Goal: Task Accomplishment & Management: Use online tool/utility

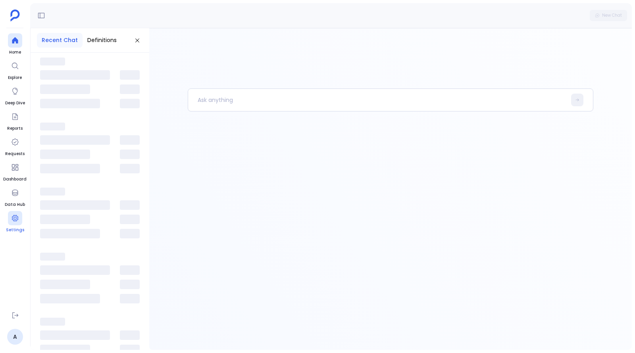
click at [15, 223] on div at bounding box center [15, 218] width 14 height 14
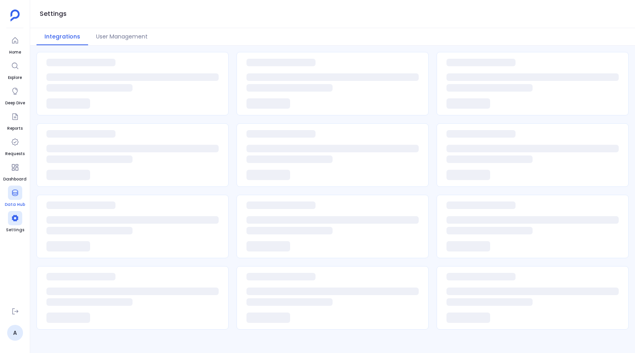
click at [15, 192] on icon at bounding box center [15, 193] width 8 height 8
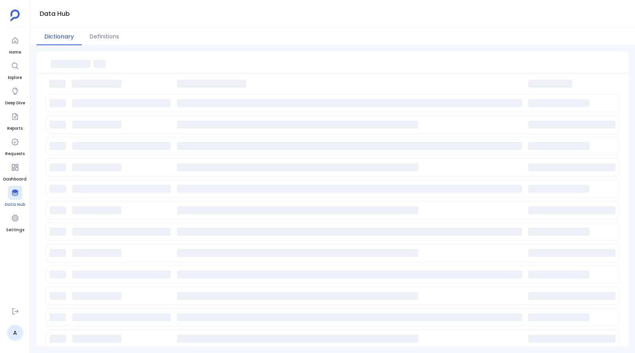
click at [20, 205] on span "Data Hub" at bounding box center [15, 205] width 20 height 6
click at [20, 221] on div at bounding box center [15, 218] width 14 height 14
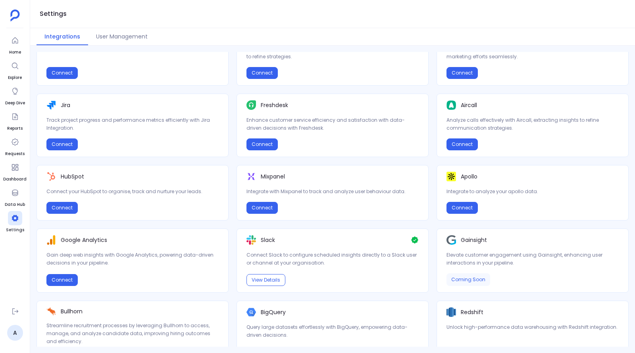
scroll to position [102, 0]
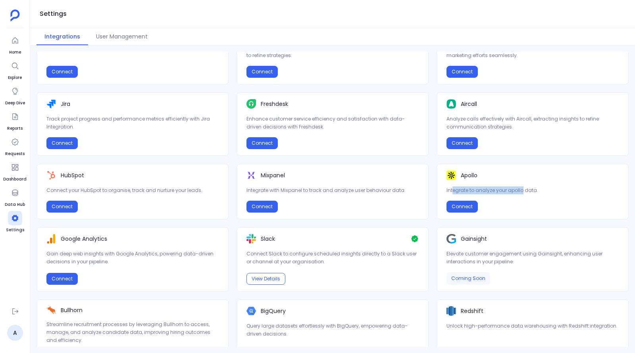
drag, startPoint x: 452, startPoint y: 187, endPoint x: 522, endPoint y: 189, distance: 70.7
click at [522, 189] on p "Integrate to analyze your apollo data." at bounding box center [533, 191] width 172 height 8
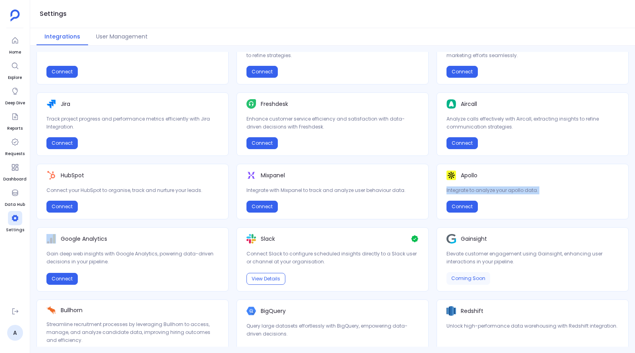
click at [530, 188] on p "Integrate to analyze your apollo data." at bounding box center [533, 191] width 172 height 8
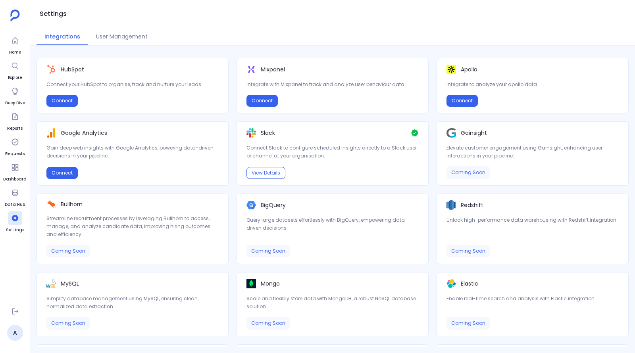
scroll to position [216, 0]
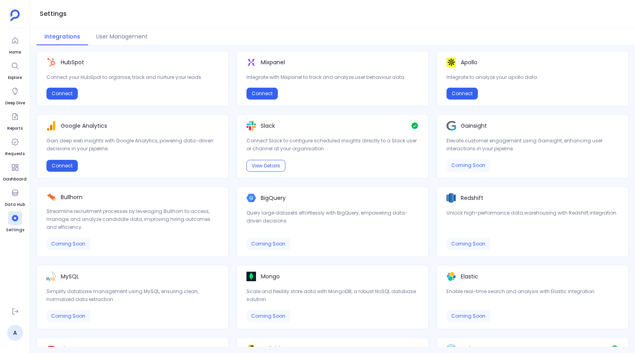
click at [466, 123] on p "Gainsight" at bounding box center [474, 126] width 26 height 8
drag, startPoint x: 61, startPoint y: 122, endPoint x: 129, endPoint y: 122, distance: 68.7
click at [129, 122] on div "Google Analytics" at bounding box center [132, 126] width 172 height 10
